Goal: Task Accomplishment & Management: Use online tool/utility

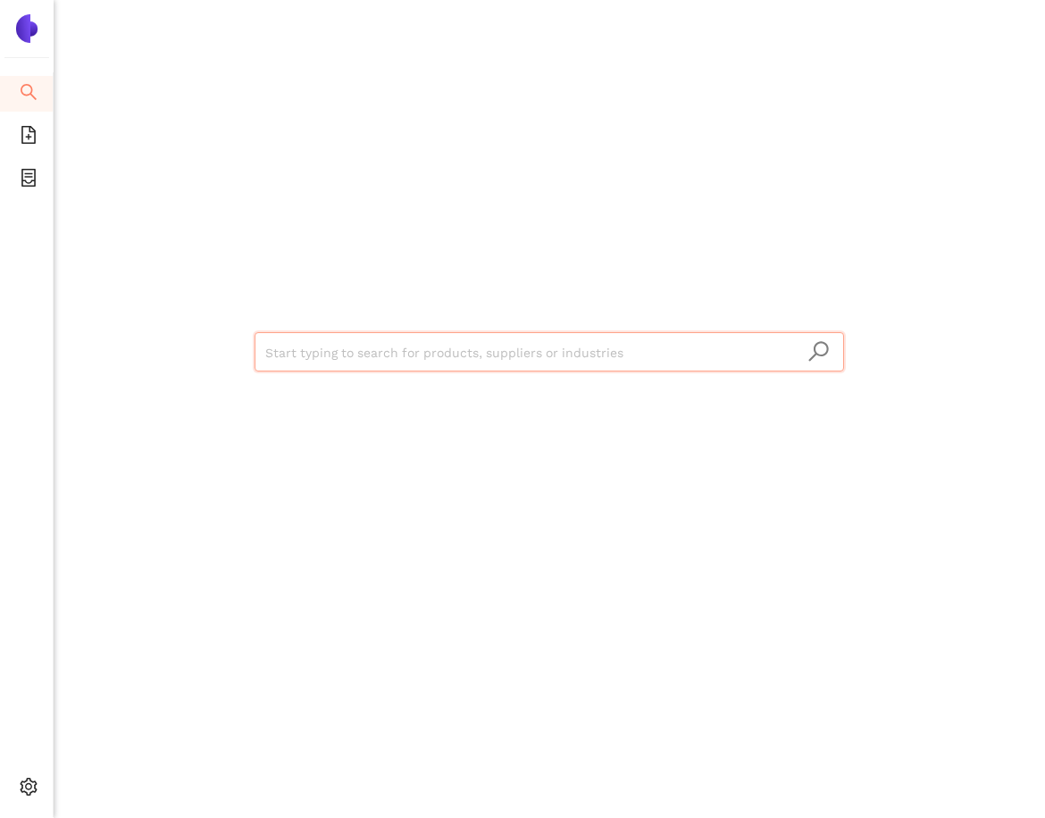
click at [433, 346] on input "search" at bounding box center [549, 352] width 568 height 39
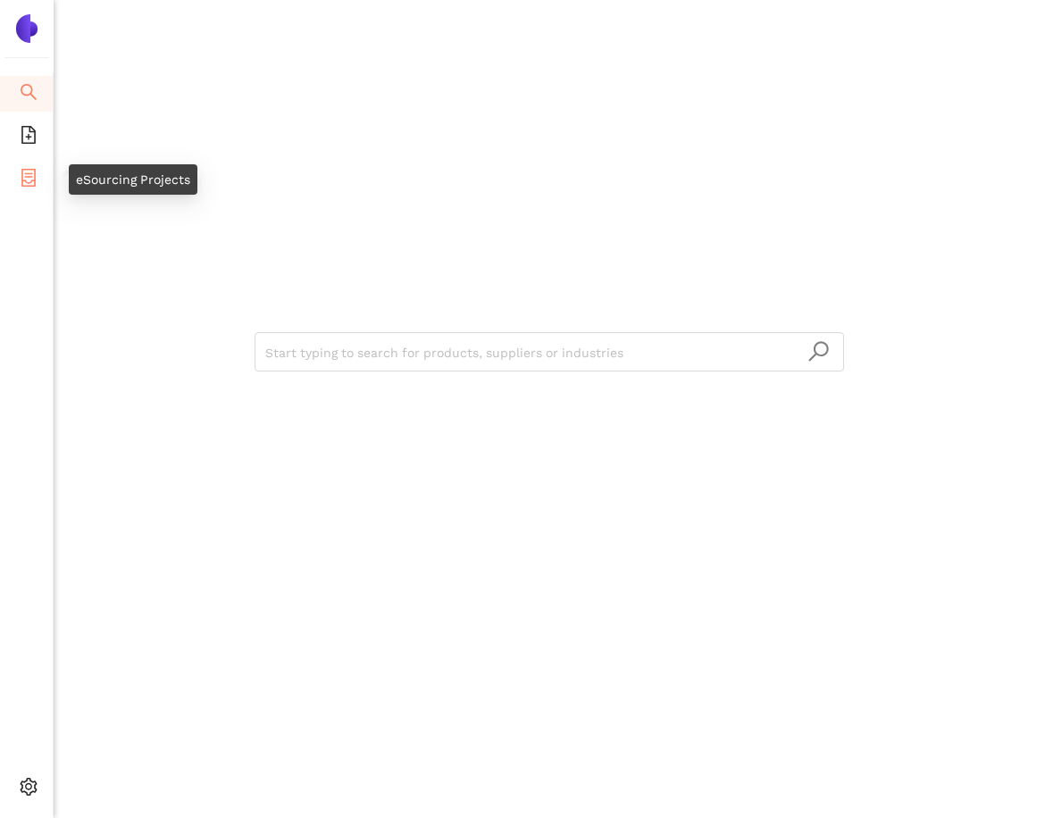
click at [41, 176] on li "eSourcing Projects" at bounding box center [26, 180] width 53 height 36
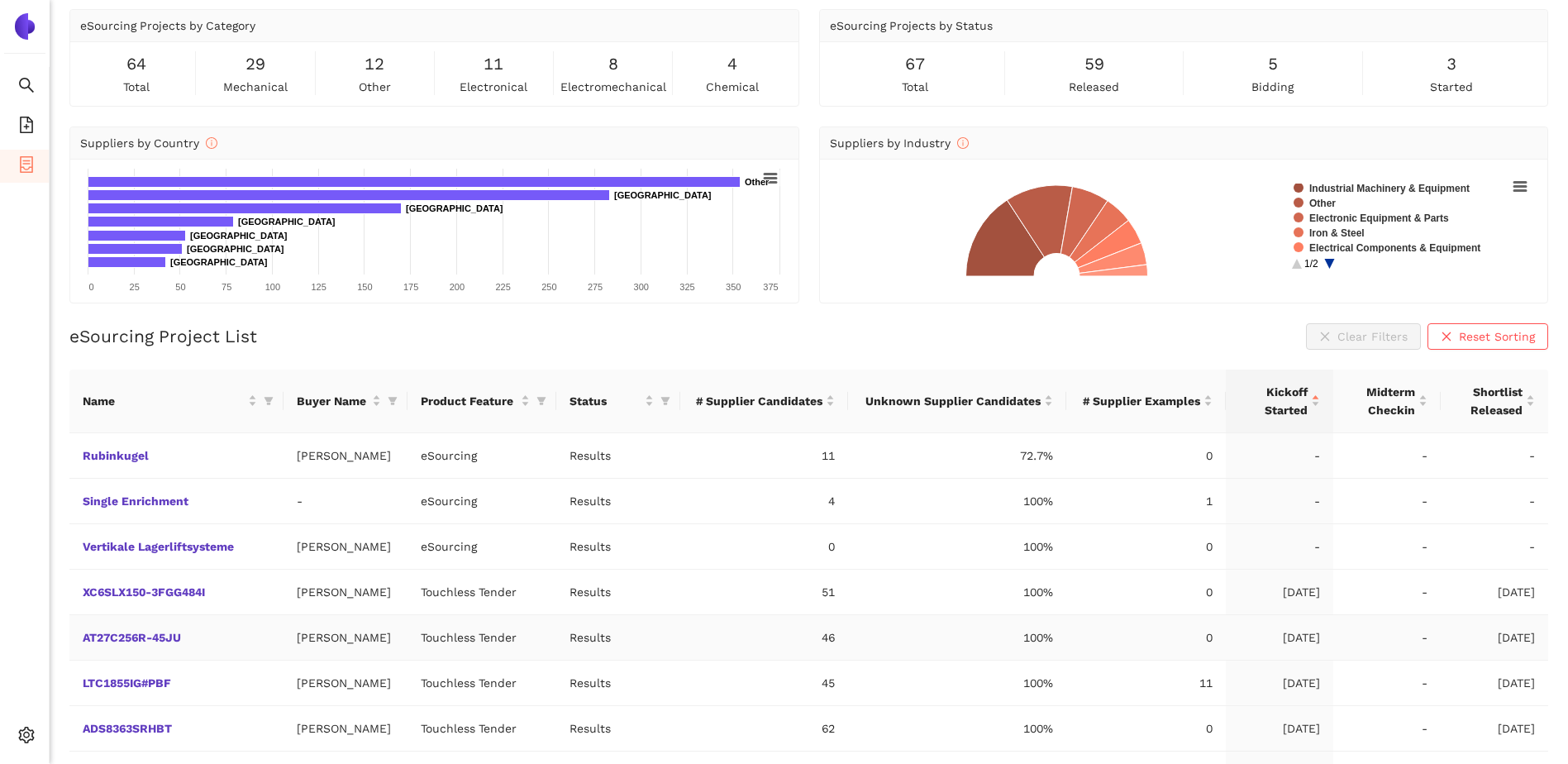
scroll to position [231, 0]
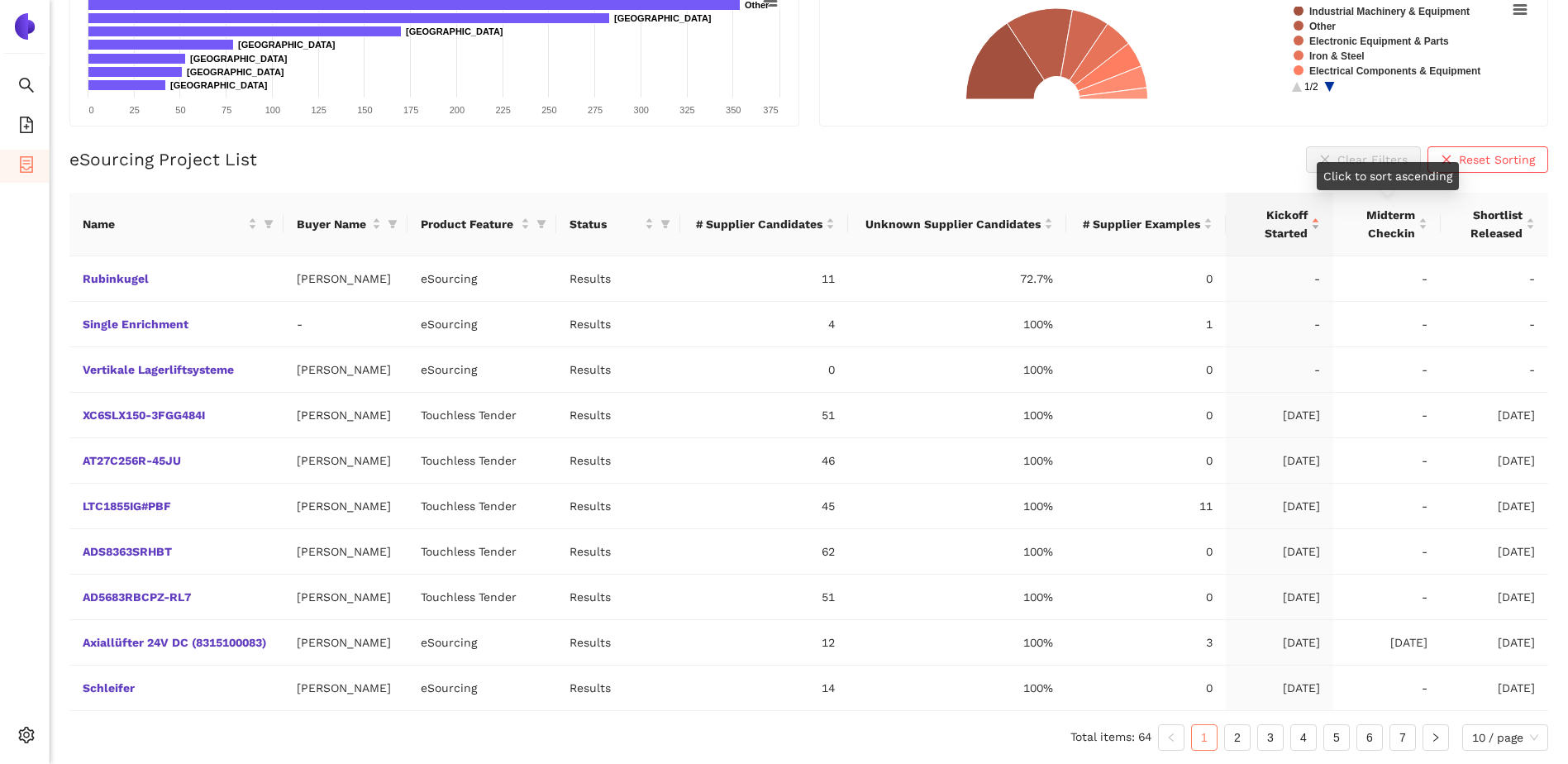
click at [967, 228] on div "Kickoff Started" at bounding box center [1279, 223] width 81 height 36
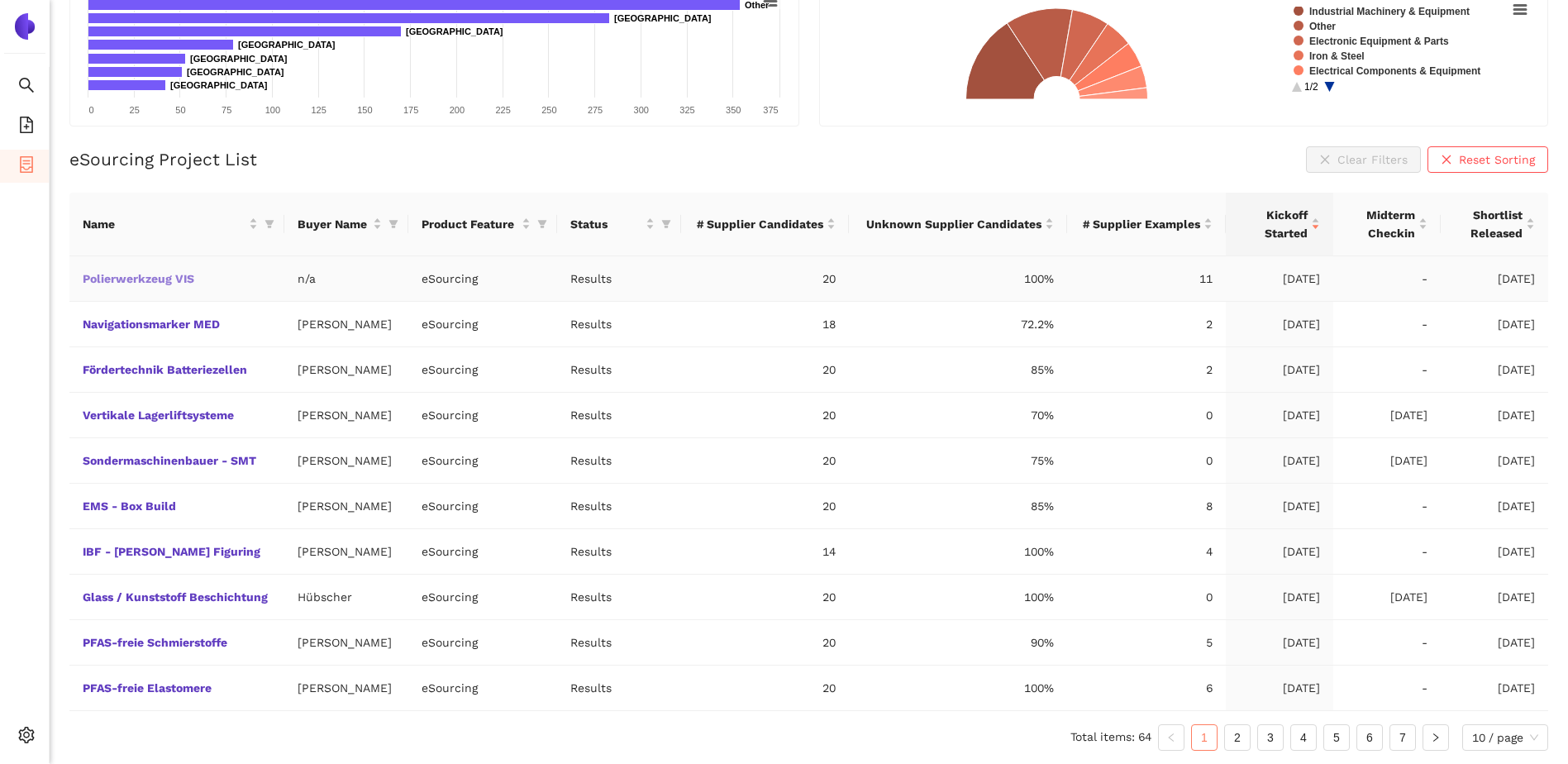
click at [0, 0] on link "Polierwerkzeug VIS" at bounding box center [0, 0] width 0 height 0
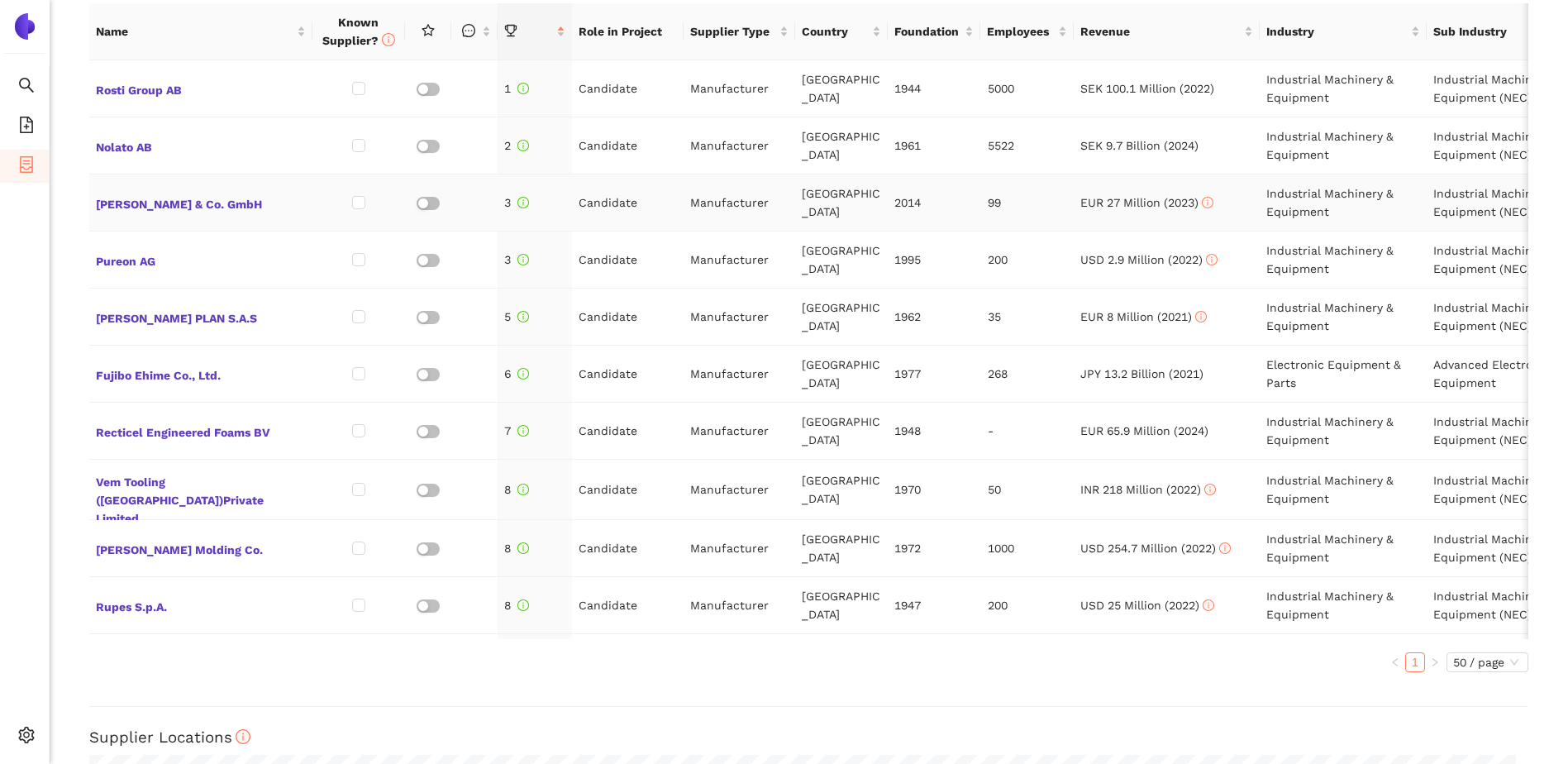
scroll to position [3781, 0]
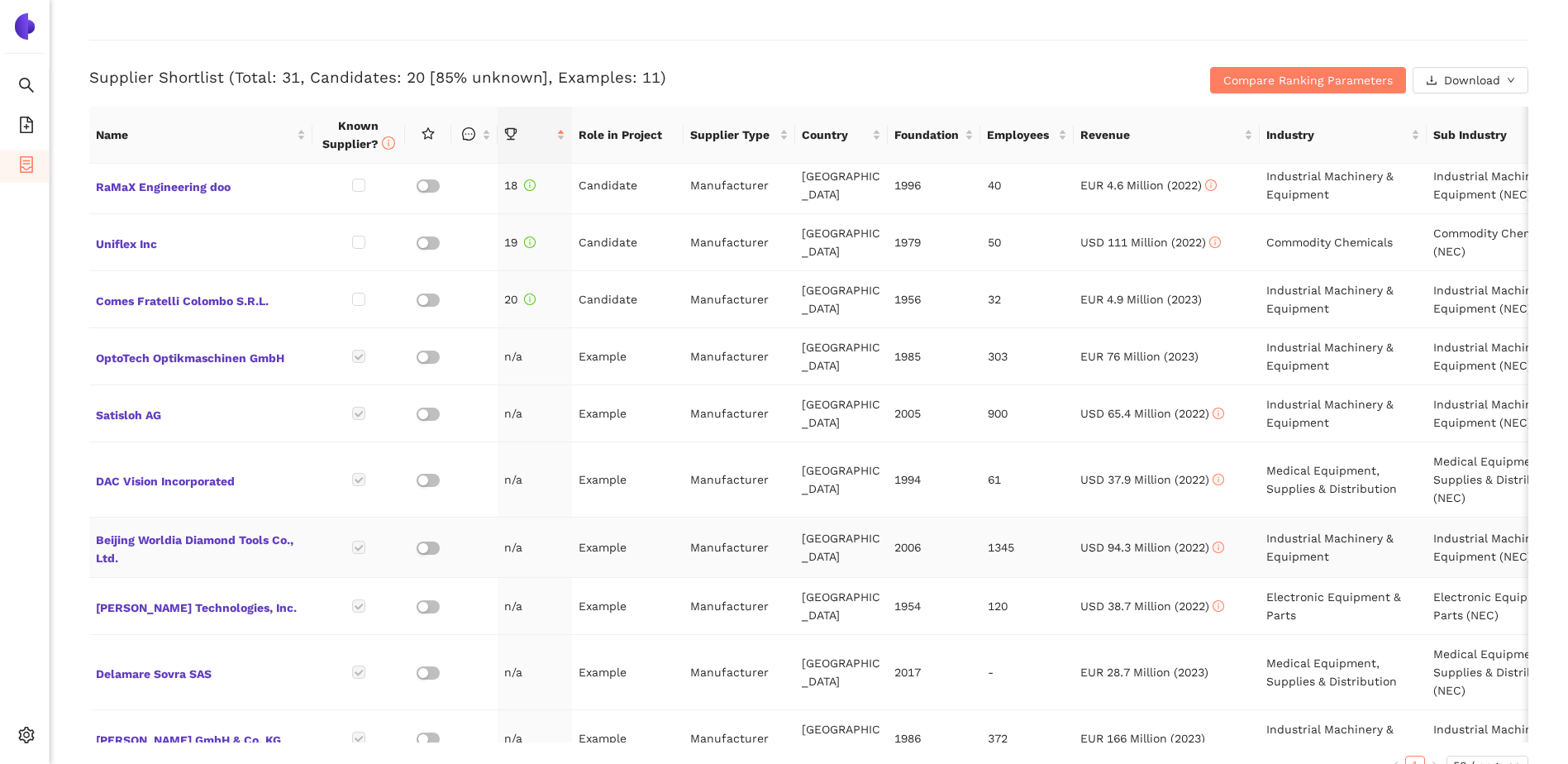
scroll to position [971, 0]
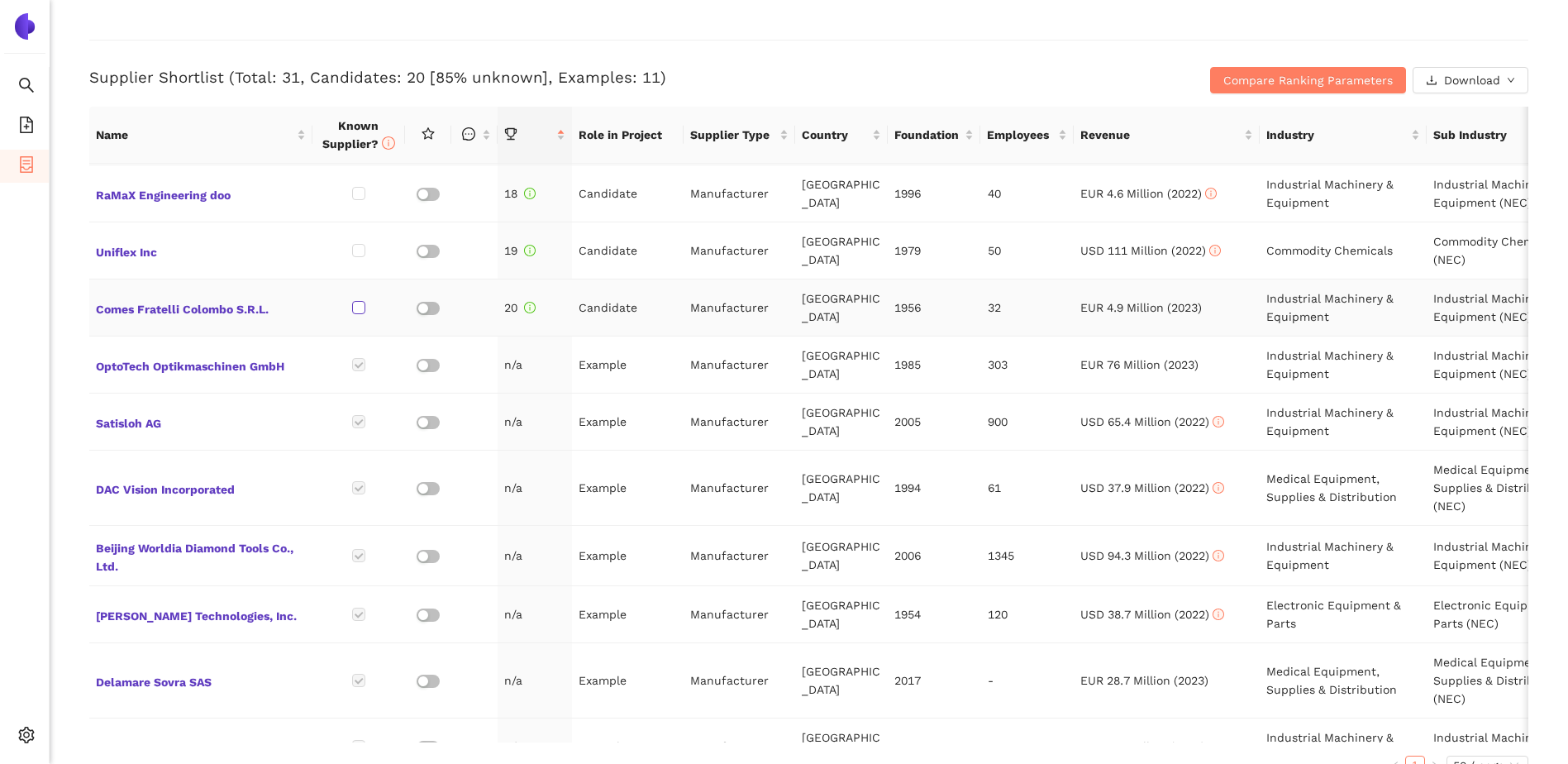
click at [361, 302] on input "checkbox" at bounding box center [359, 307] width 13 height 13
checkbox input "true"
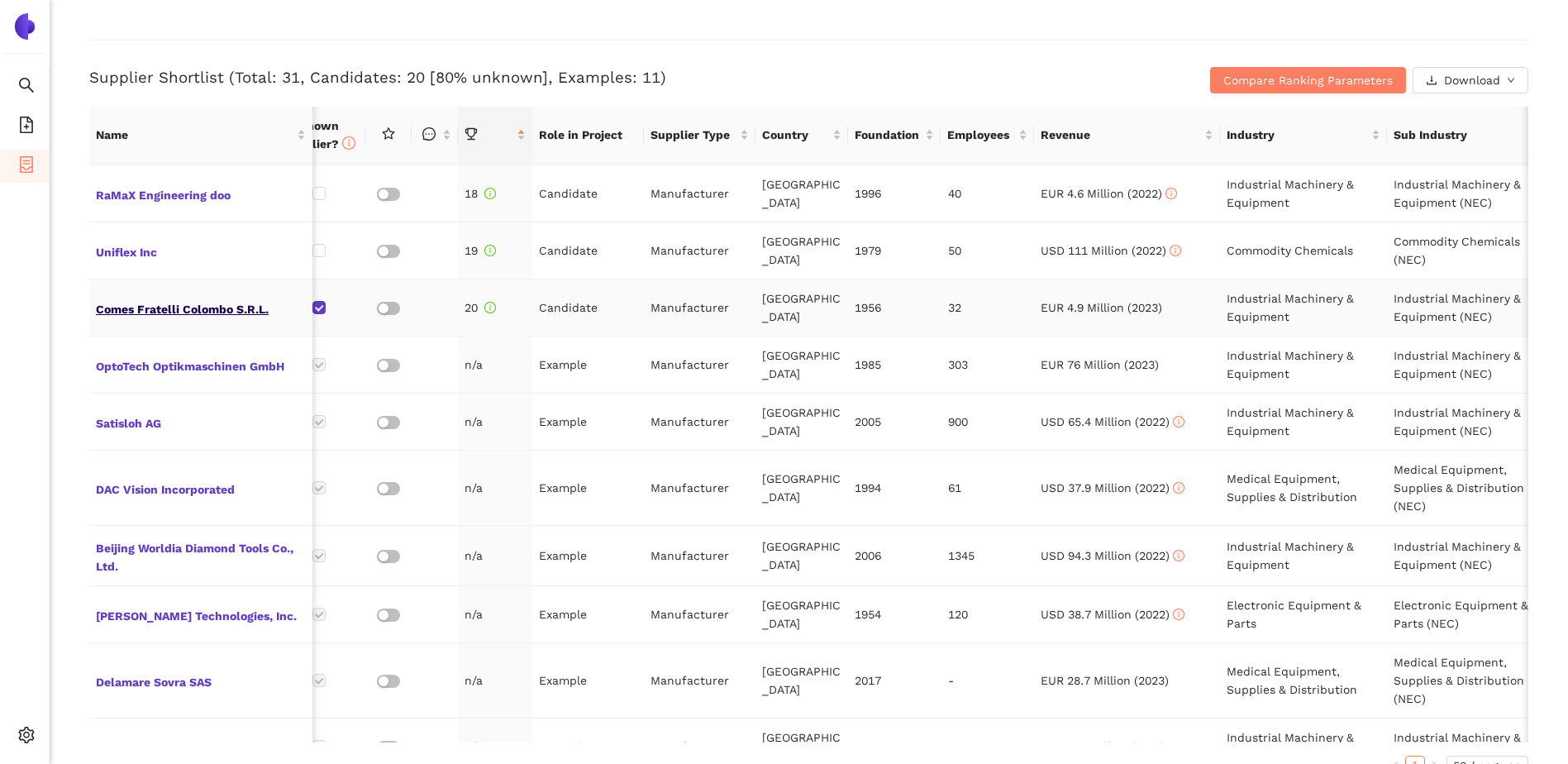
scroll to position [0, 58]
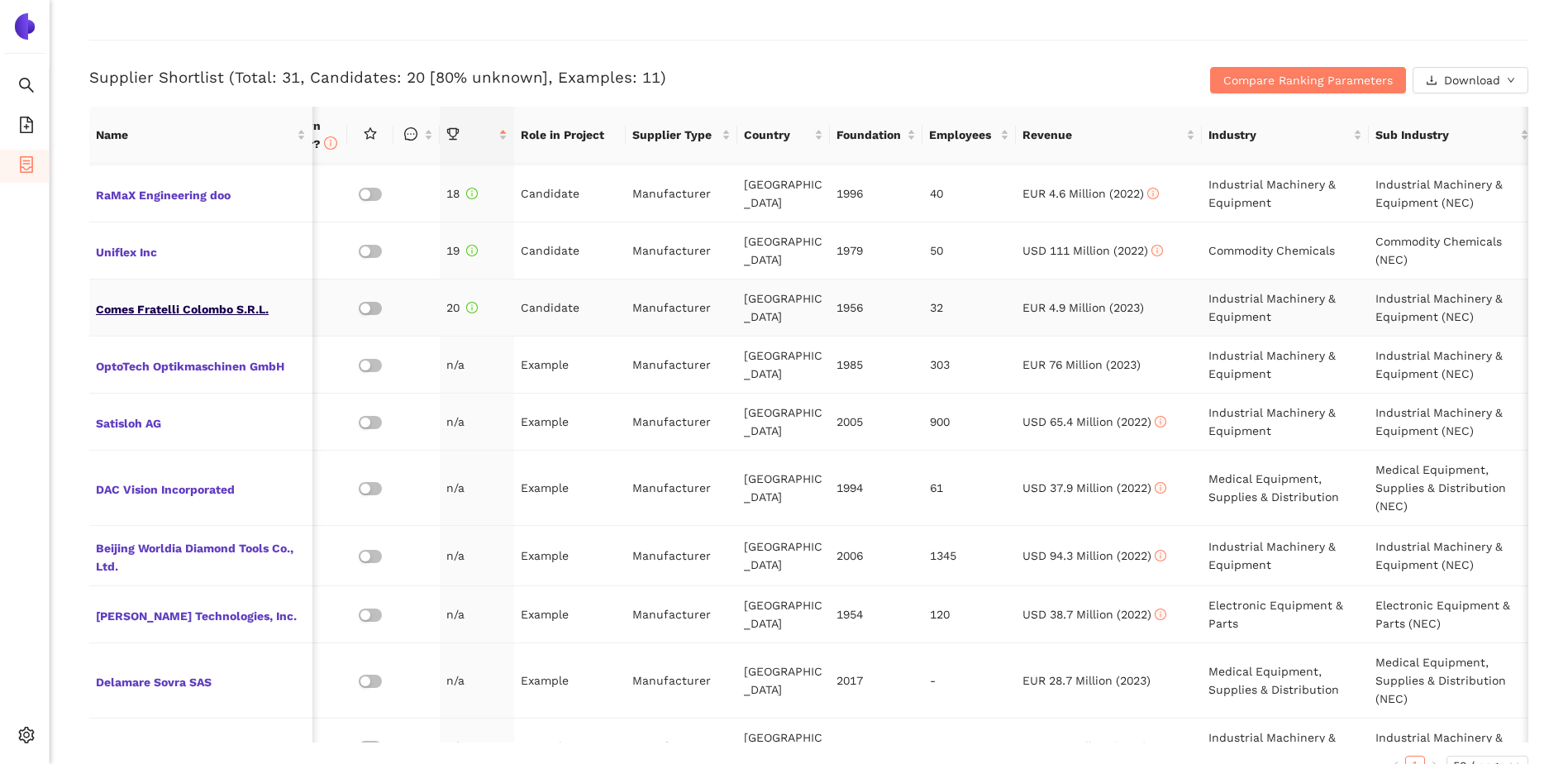
drag, startPoint x: 190, startPoint y: 302, endPoint x: 154, endPoint y: 305, distance: 36.1
click at [154, 305] on span "Comes Fratelli Colombo S.R.L." at bounding box center [201, 307] width 210 height 21
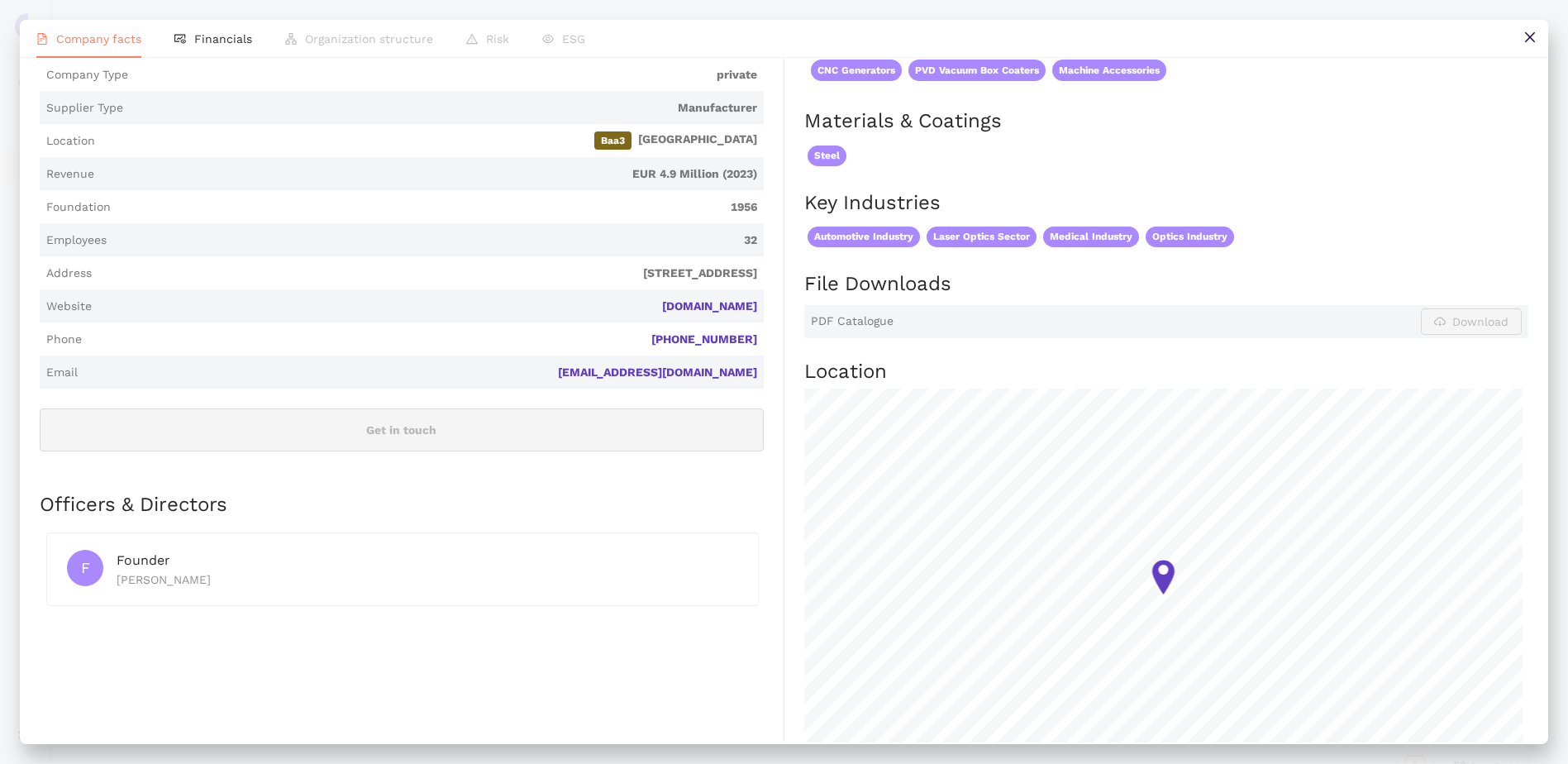
scroll to position [351, 0]
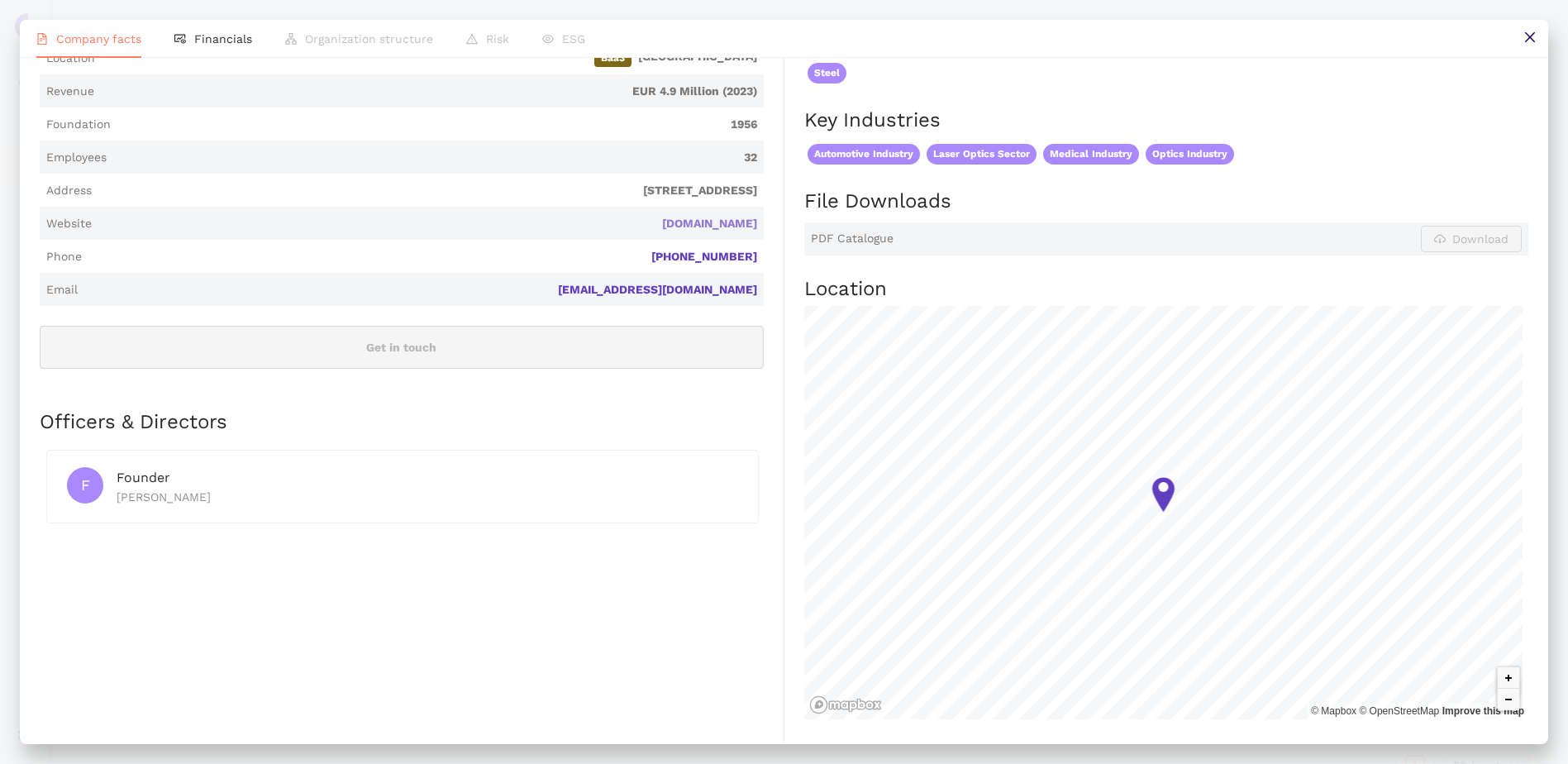
click at [0, 0] on link "[DOMAIN_NAME]" at bounding box center [0, 0] width 0 height 0
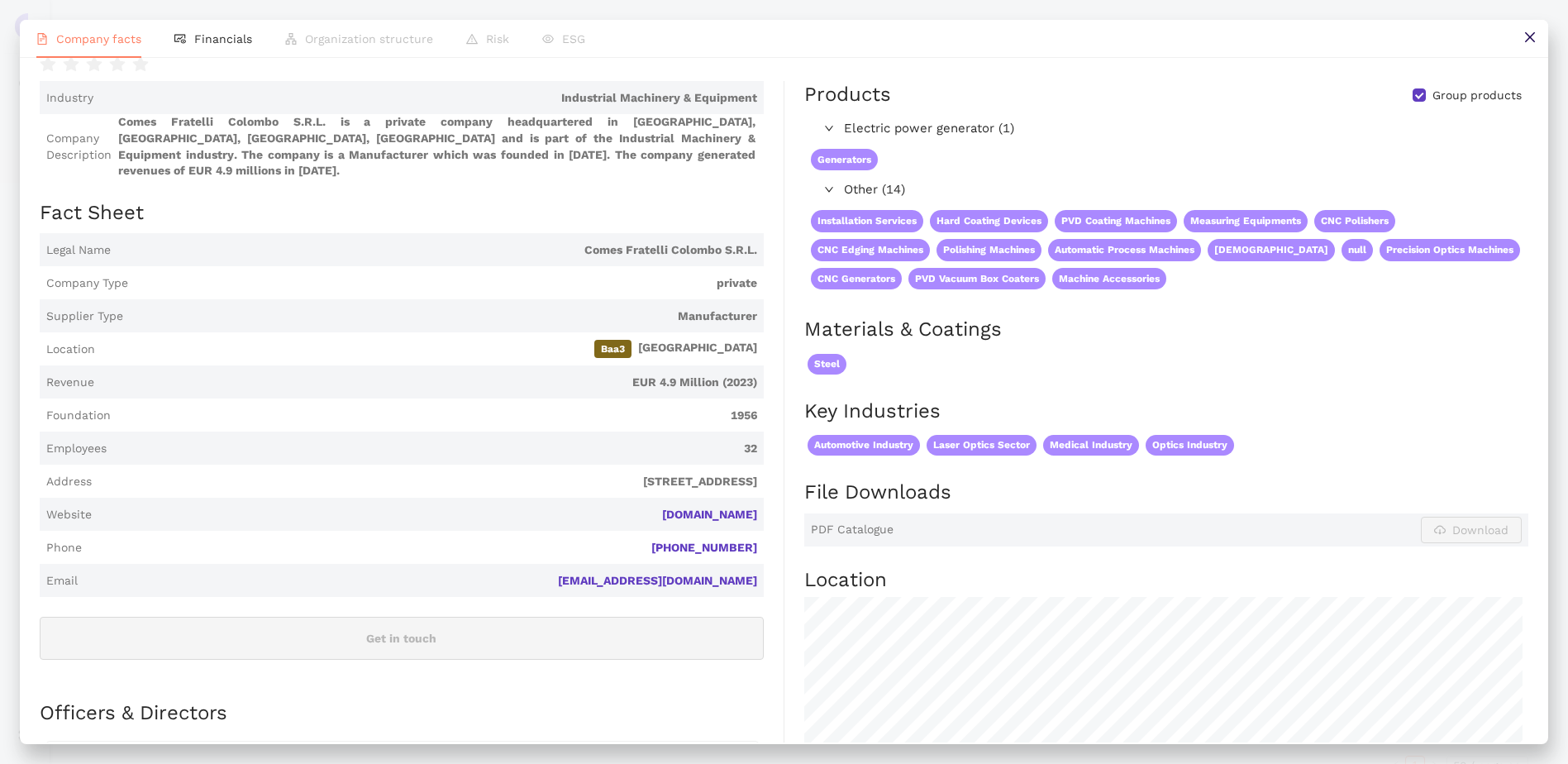
scroll to position [0, 0]
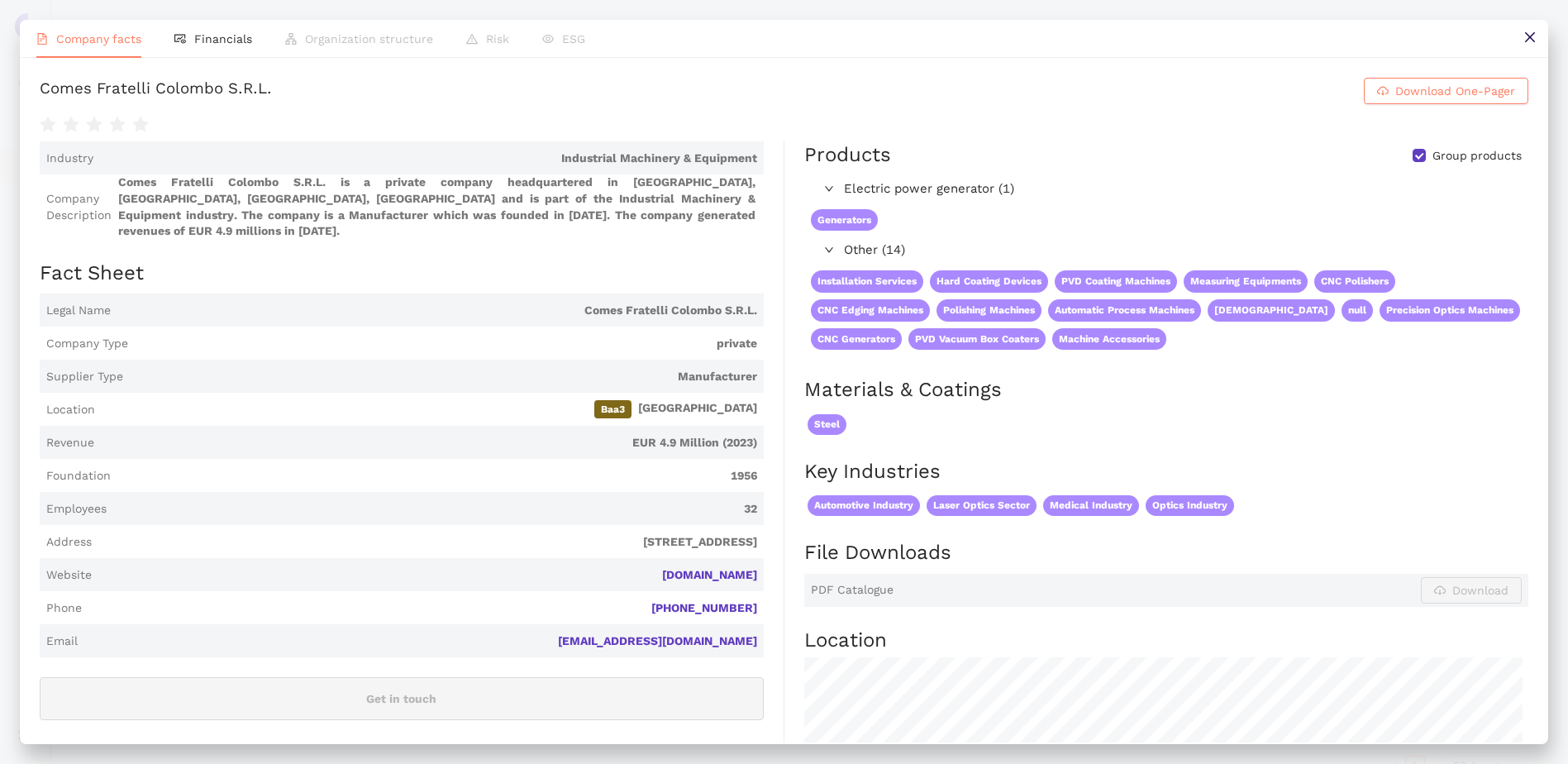
click at [768, 16] on div "Company facts Financials Organization structure Risk ESG Comes Fratelli Colombo…" at bounding box center [784, 382] width 1568 height 764
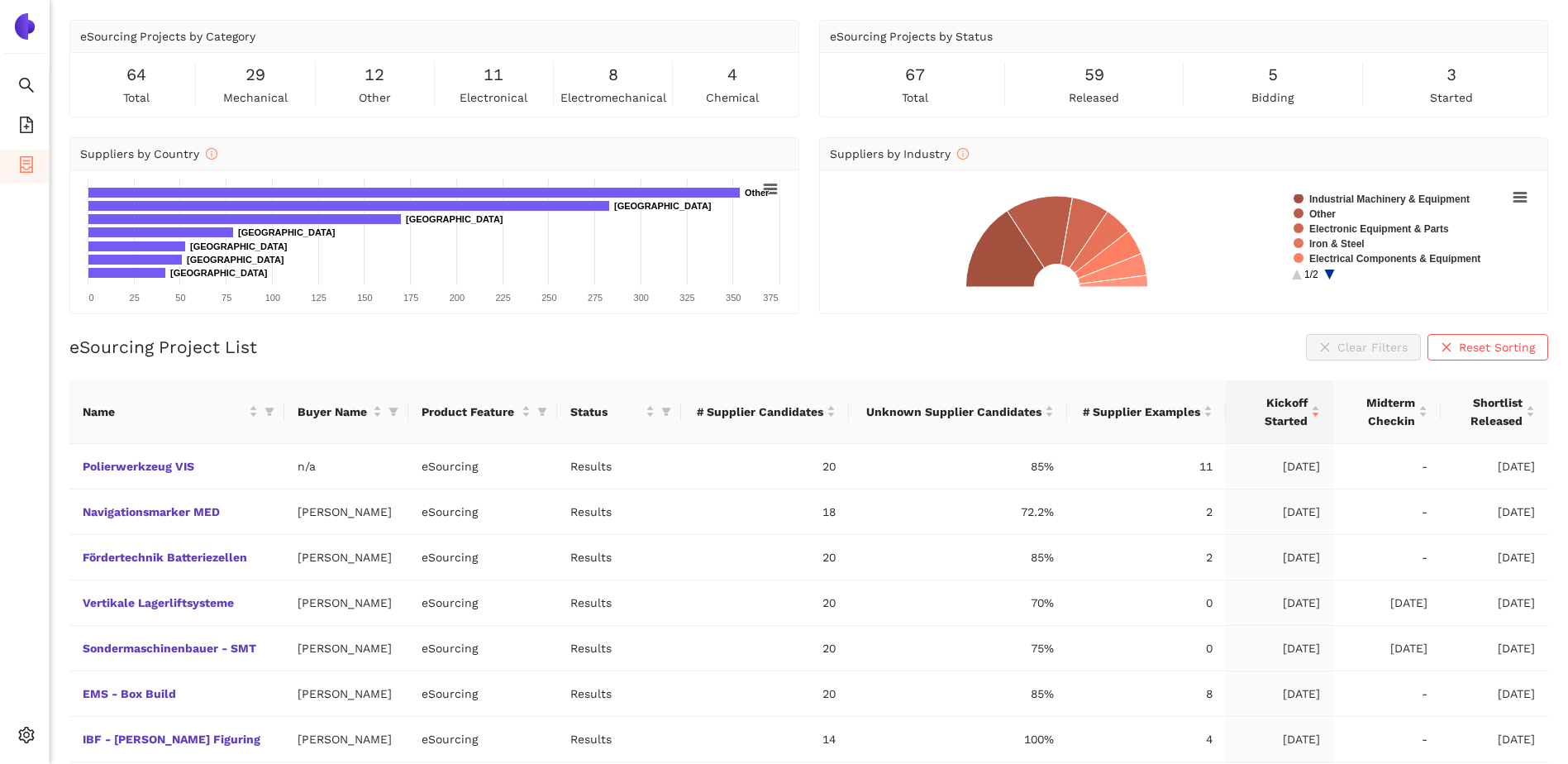
scroll to position [143, 0]
